Goal: Task Accomplishment & Management: Use online tool/utility

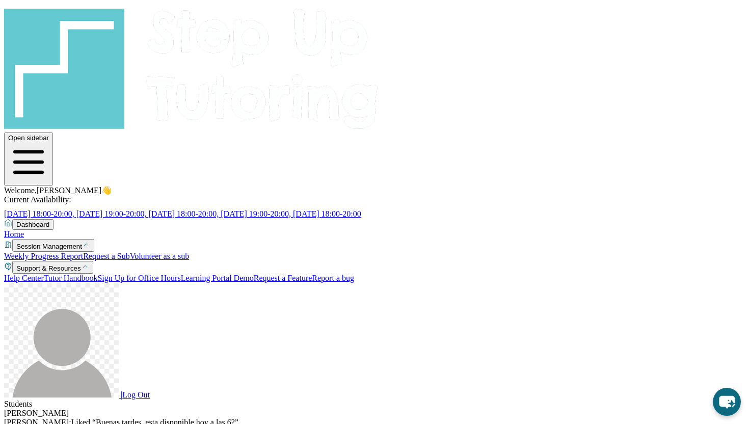
click at [271, 418] on div "Maria Gonzalez : Liked “Buenas tardes, esta disponible hoy a las 6?” View Messa…" at bounding box center [374, 427] width 741 height 19
click at [242, 409] on div "[PERSON_NAME]" at bounding box center [374, 413] width 741 height 9
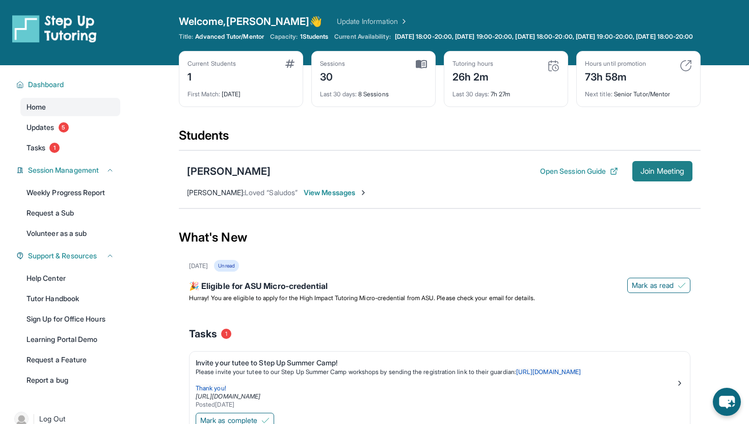
click at [651, 174] on span "Join Meeting" at bounding box center [663, 171] width 44 height 6
